Goal: Information Seeking & Learning: Understand process/instructions

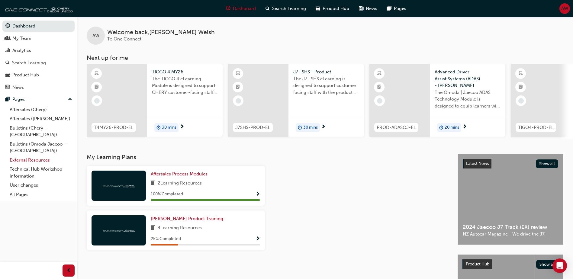
click at [44, 156] on link "External Resources" at bounding box center [40, 160] width 67 height 9
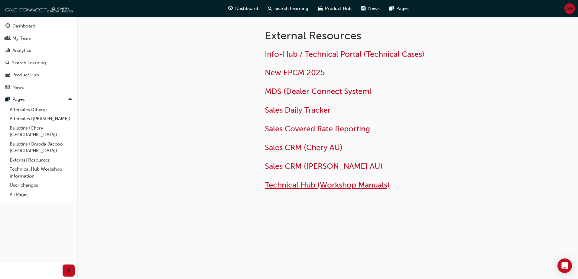
click at [330, 185] on span "Technical Hub (Workshop Manuals)" at bounding box center [327, 184] width 125 height 9
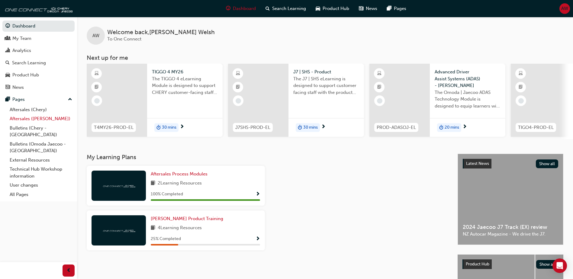
click at [39, 118] on link "Aftersales ([PERSON_NAME])" at bounding box center [40, 118] width 67 height 9
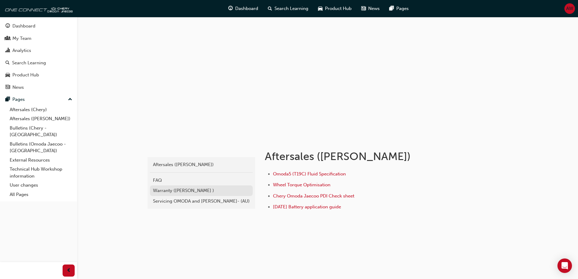
click at [185, 190] on div "Warranty (Omoda Jaecoo )" at bounding box center [201, 190] width 97 height 7
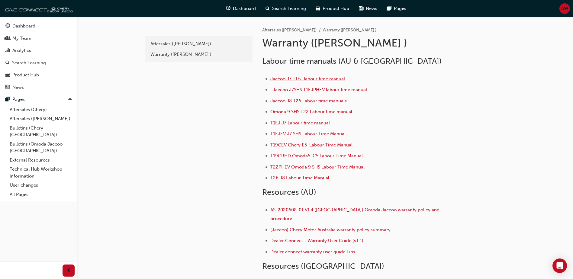
click at [317, 78] on span "Jaecoo J7 T1EJ labour time manual" at bounding box center [307, 78] width 75 height 5
